Goal: Information Seeking & Learning: Learn about a topic

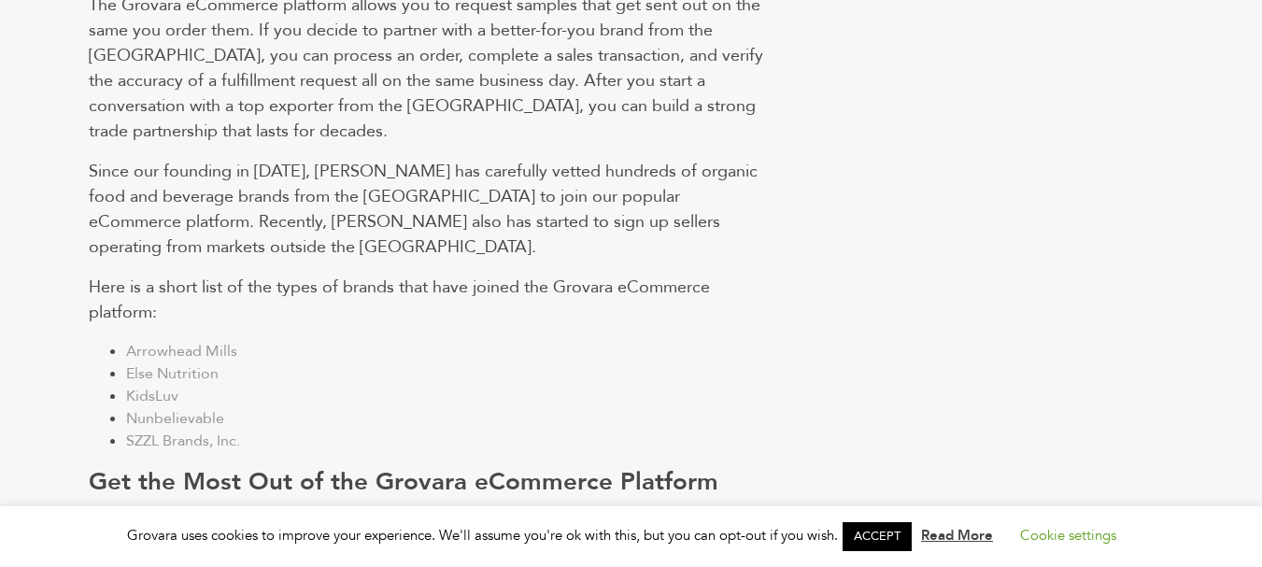
scroll to position [1588, 0]
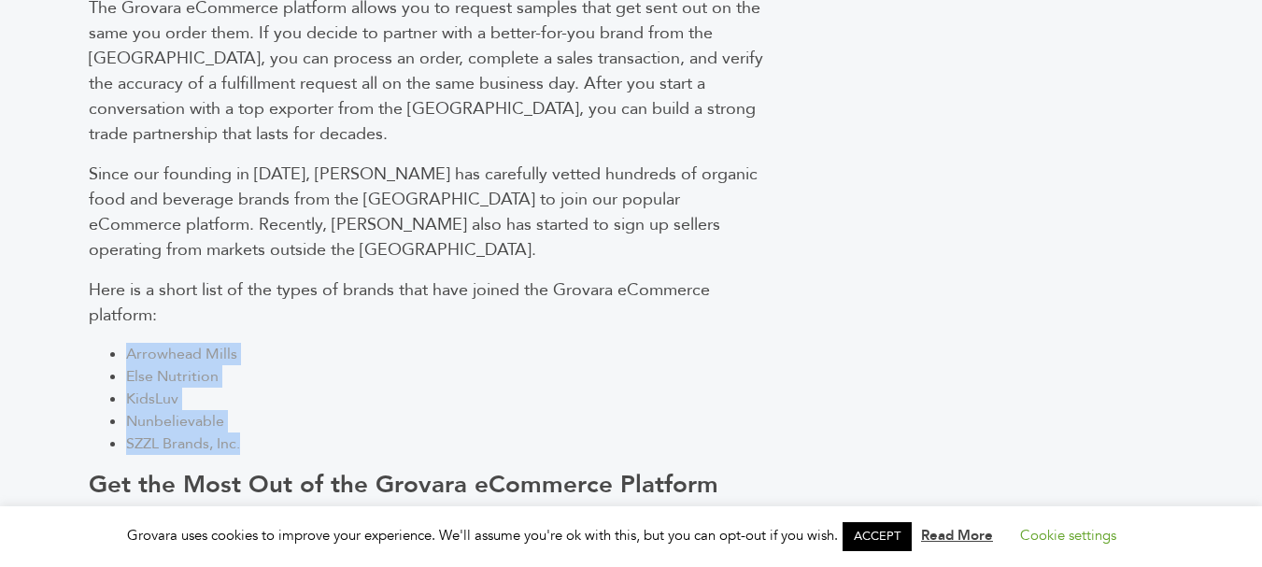
copy ul "Arrowhead Mills Else Nutrition KidsLuv Nunbelievable SZZL Brands, Inc."
drag, startPoint x: 199, startPoint y: 334, endPoint x: 128, endPoint y: 247, distance: 112.9
click at [128, 343] on ul "Arrowhead Mills Else Nutrition KidsLuv Nunbelievable SZZL Brands, Inc." at bounding box center [432, 399] width 687 height 112
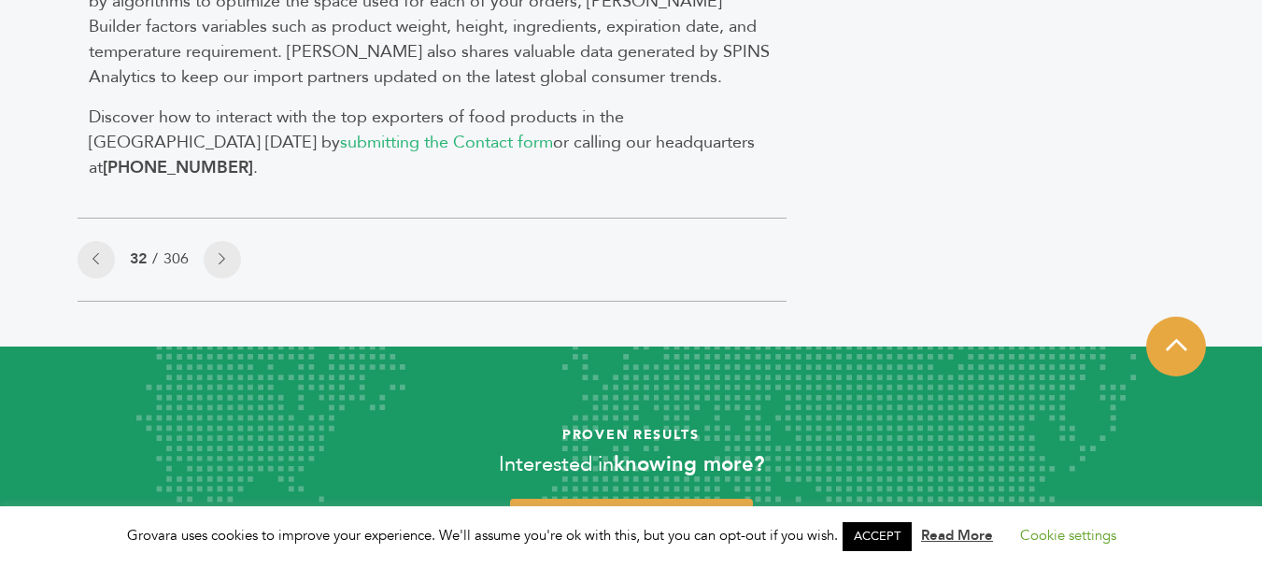
scroll to position [2013, 0]
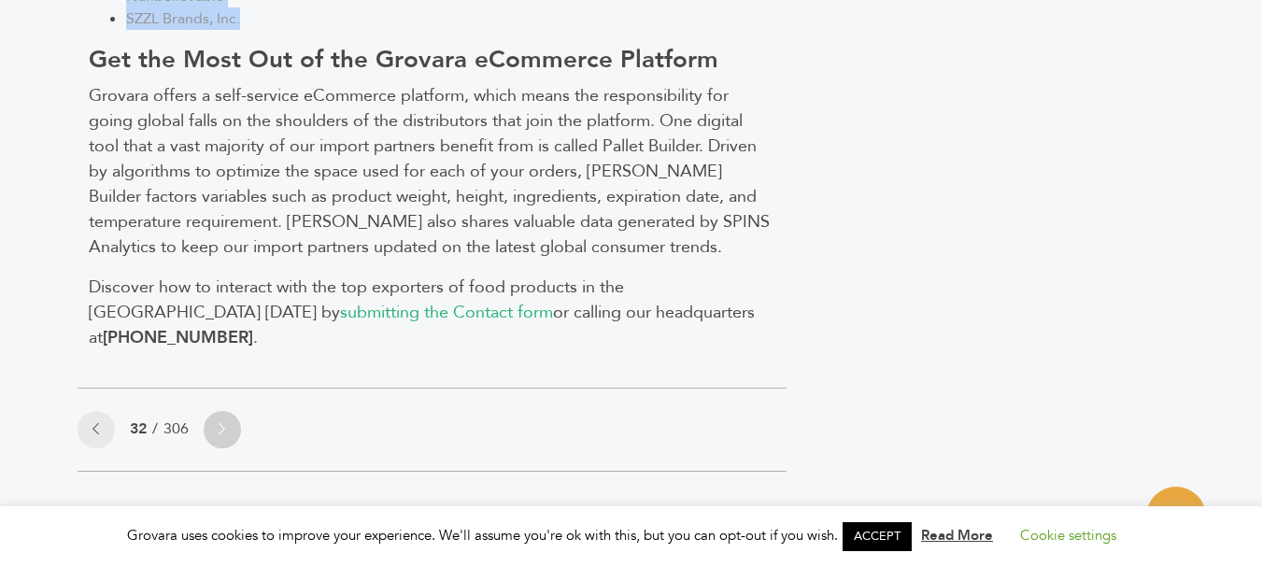
click at [218, 411] on link at bounding box center [222, 429] width 37 height 37
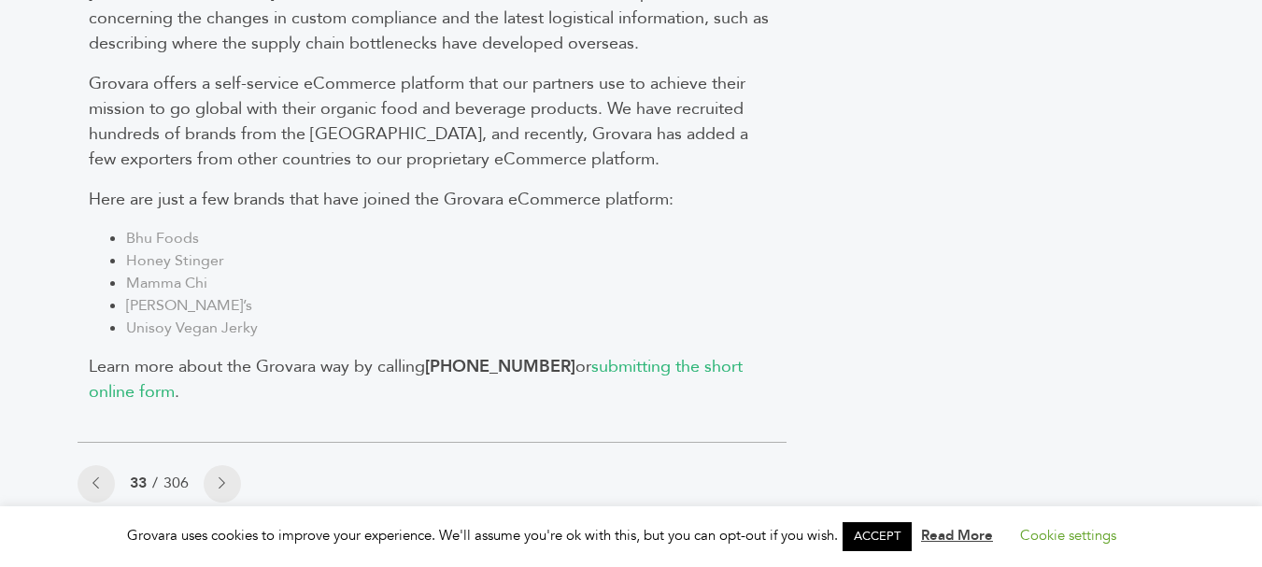
scroll to position [2055, 0]
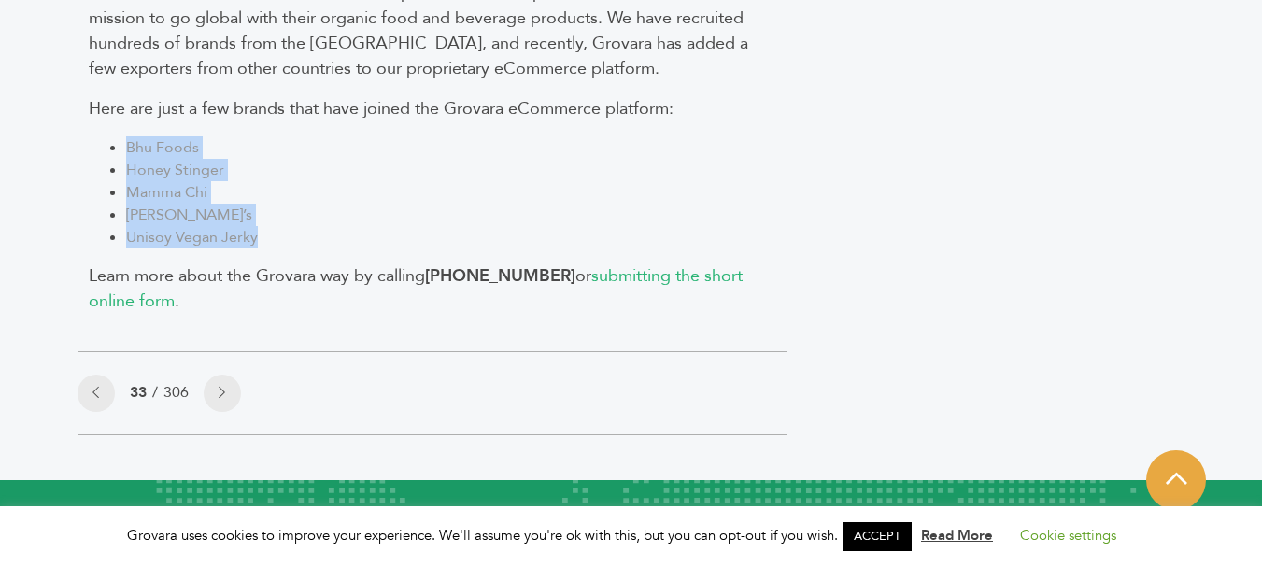
drag, startPoint x: 125, startPoint y: 50, endPoint x: 254, endPoint y: 149, distance: 162.0
click at [230, 375] on link at bounding box center [222, 393] width 37 height 37
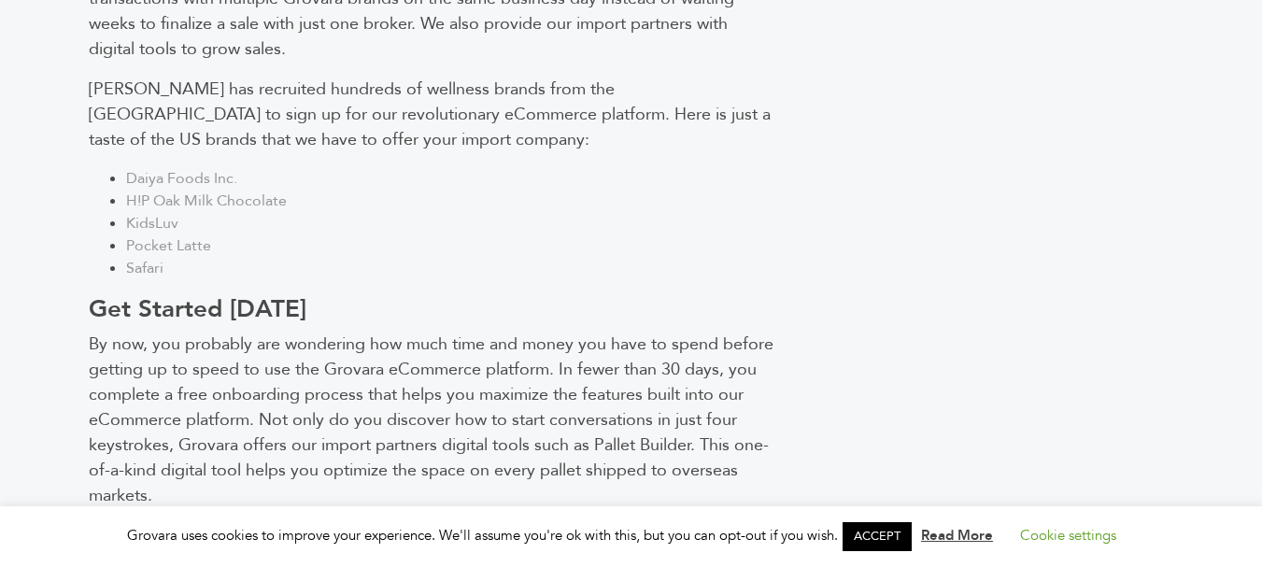
scroll to position [1786, 0]
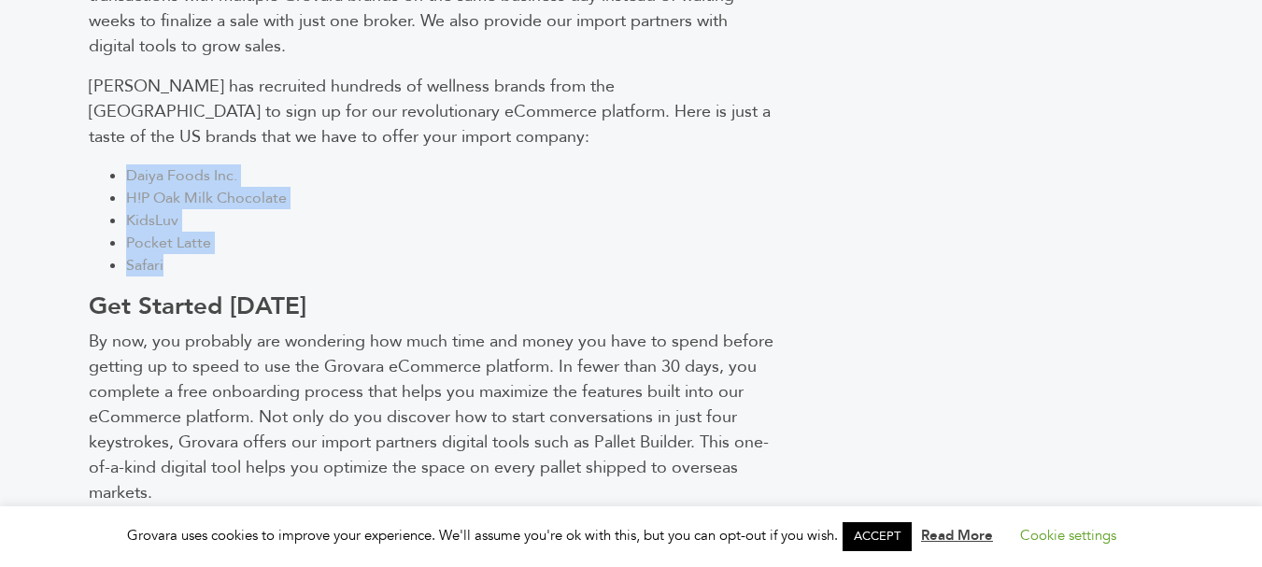
drag, startPoint x: 121, startPoint y: 79, endPoint x: 175, endPoint y: 159, distance: 95.6
click at [176, 176] on ul "Daiya Foods Inc. H!P Oak Milk Chocolate KidsLuv Pocket Latte Safari" at bounding box center [432, 220] width 687 height 112
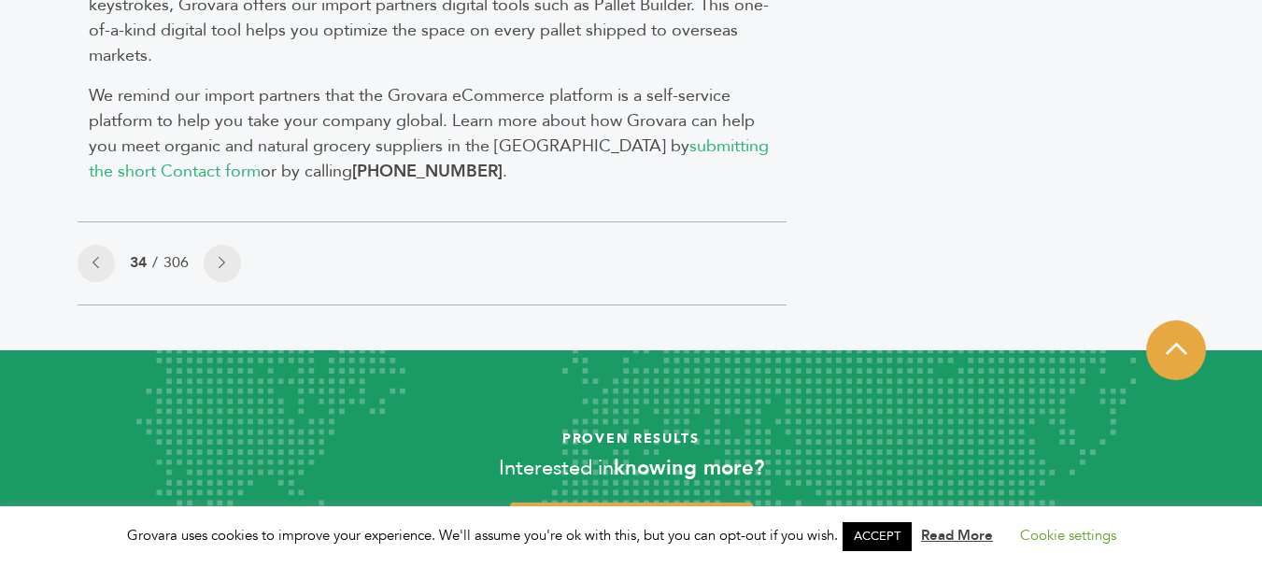
scroll to position [2253, 0]
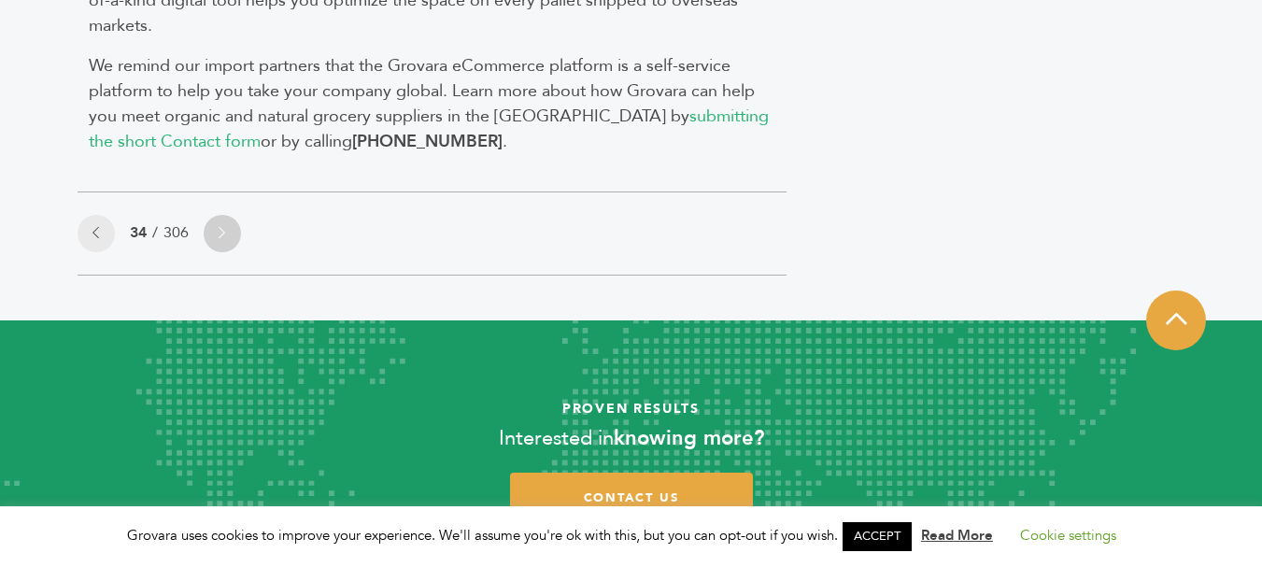
click at [227, 215] on link at bounding box center [222, 233] width 37 height 37
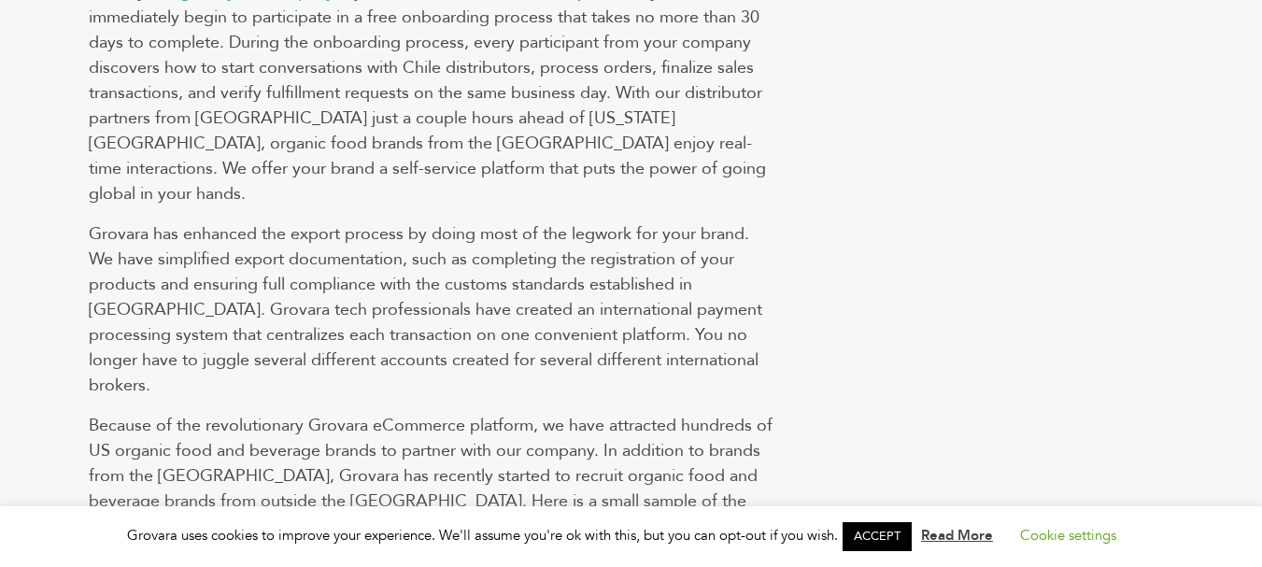
scroll to position [1634, 0]
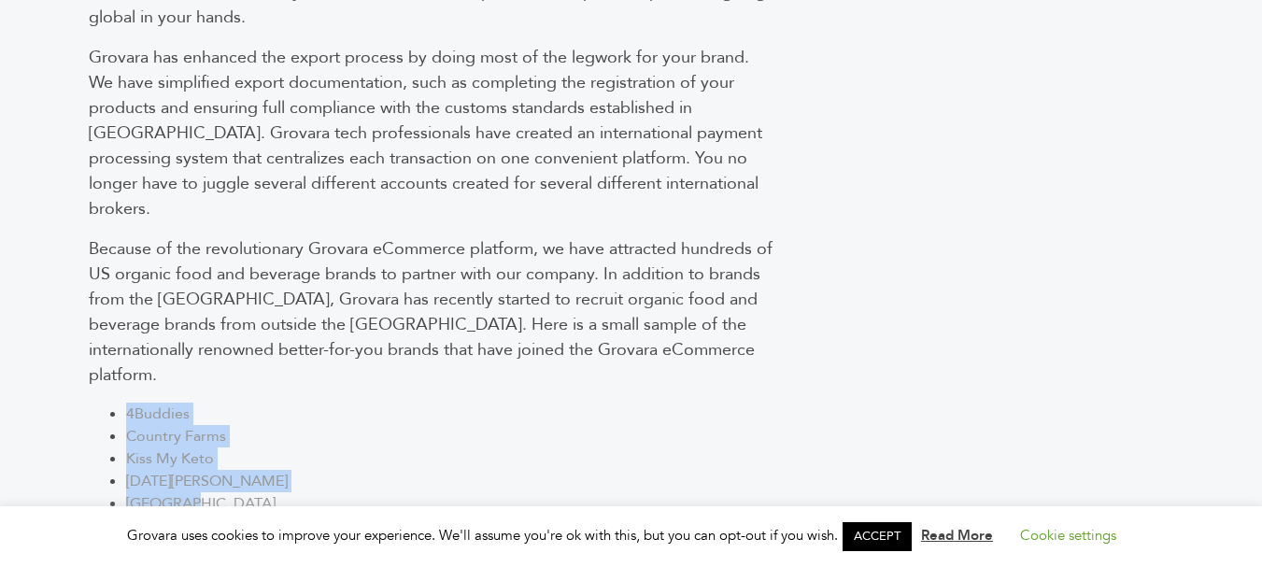
copy ul "4Buddies Country Farms Kiss My Keto San Miguel Waterloo"
drag, startPoint x: 120, startPoint y: 213, endPoint x: 230, endPoint y: 260, distance: 119.7
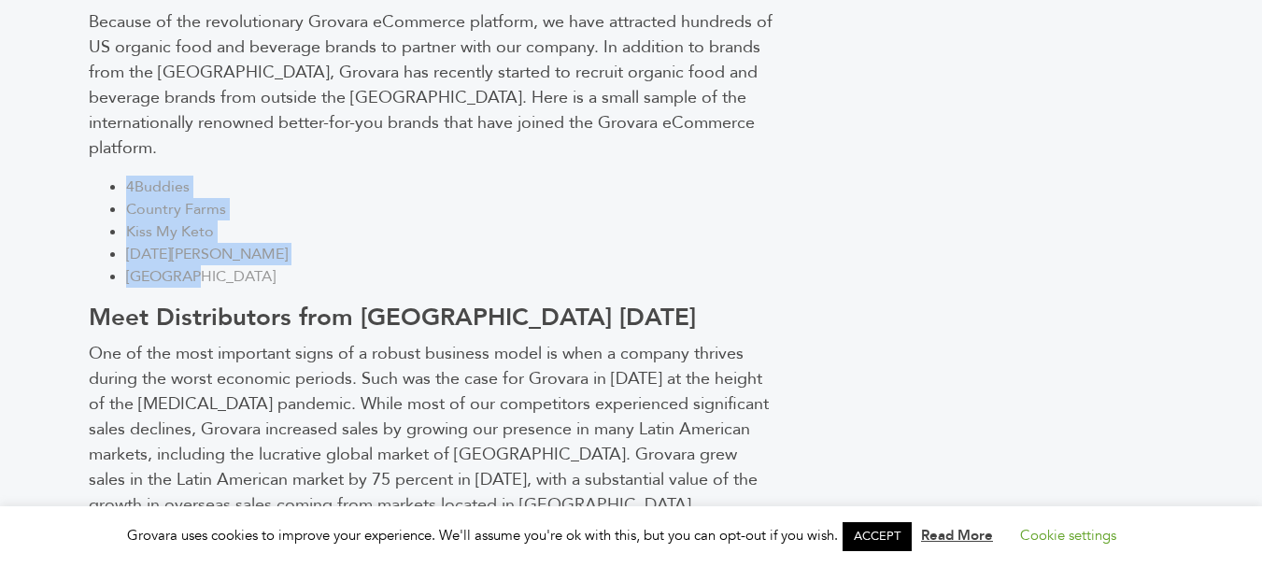
scroll to position [1914, 0]
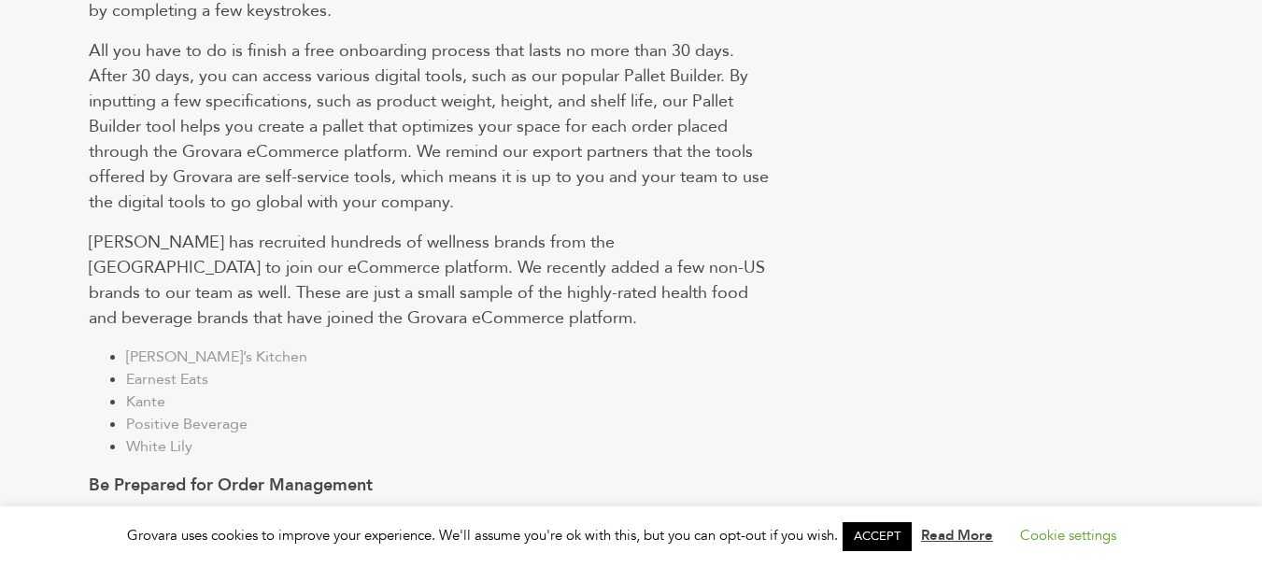
scroll to position [1401, 0]
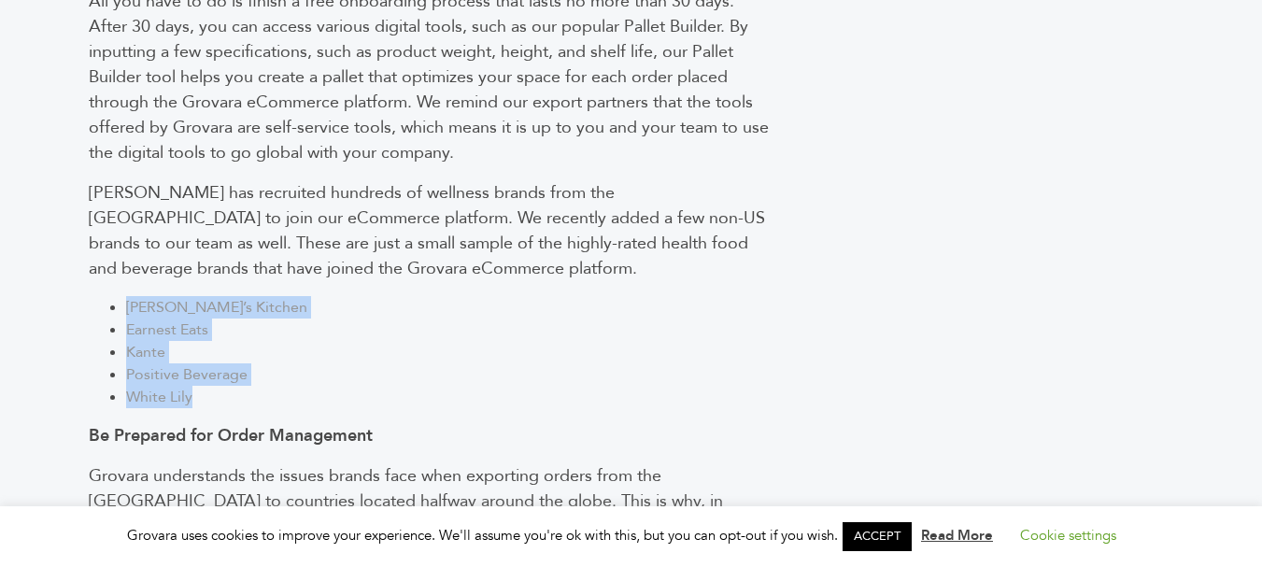
copy ul "Amy’s Kitchen Earnest Eats Kante Positive Beverage White Lily"
drag, startPoint x: 120, startPoint y: 272, endPoint x: 290, endPoint y: 231, distance: 174.9
click at [216, 362] on ul "Amy’s Kitchen Earnest Eats Kante Positive Beverage White Lily" at bounding box center [432, 352] width 687 height 112
